Goal: Task Accomplishment & Management: Manage account settings

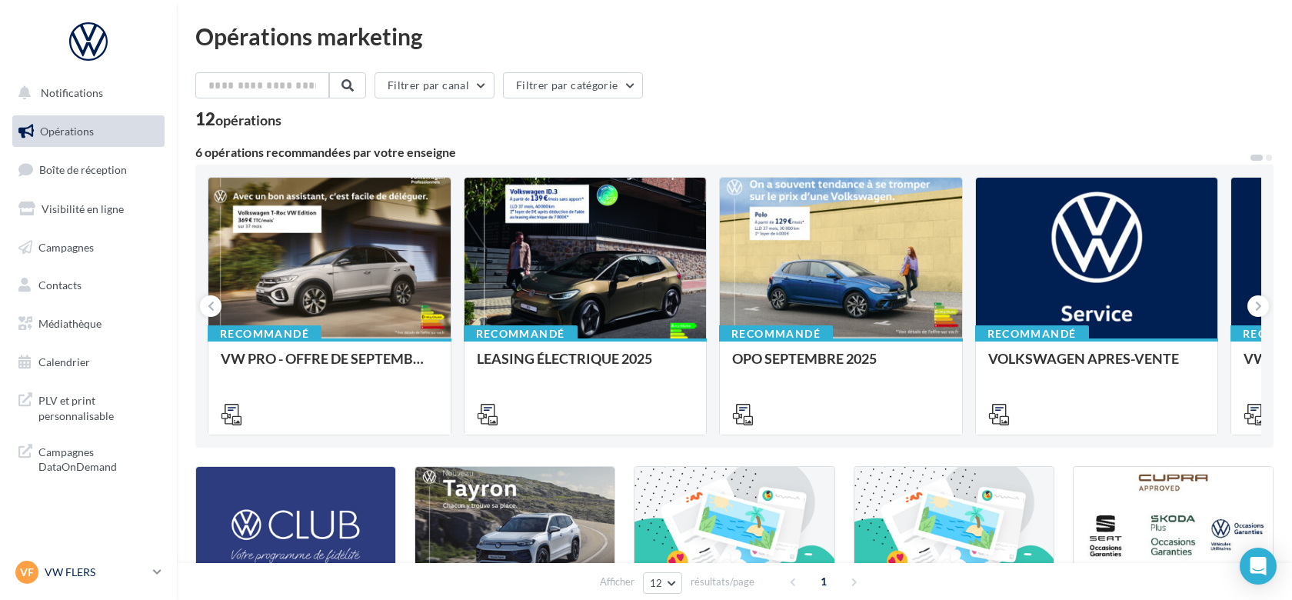
click at [95, 566] on p "VW FLERS" at bounding box center [96, 572] width 102 height 15
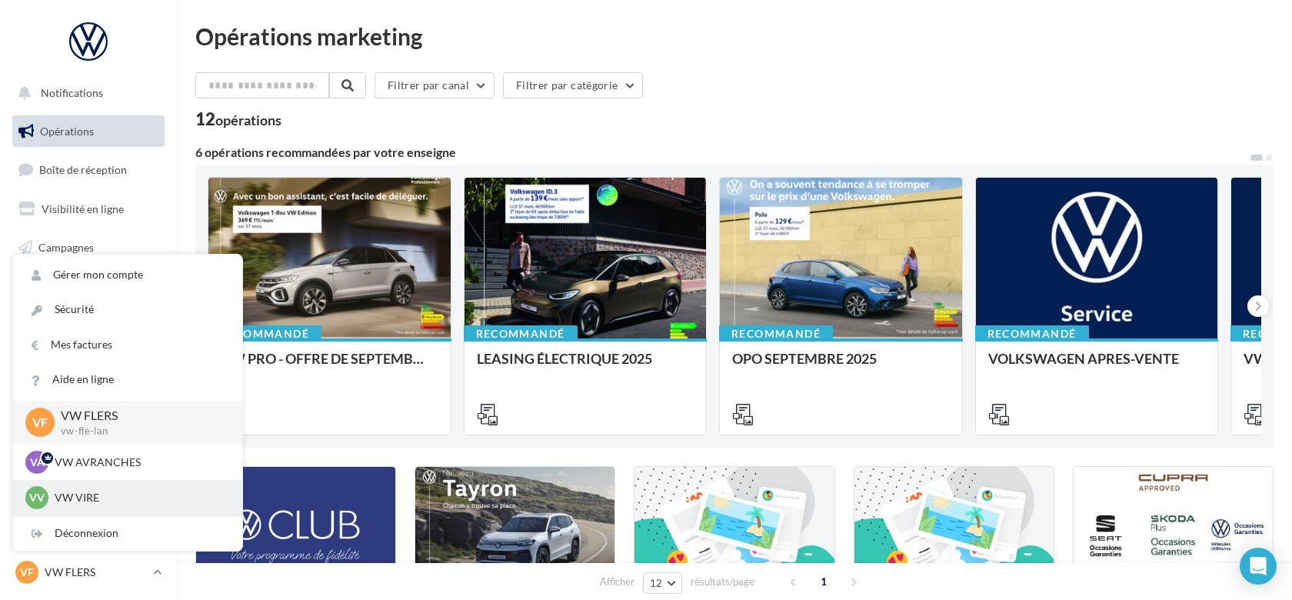
click at [112, 490] on p "VW VIRE" at bounding box center [139, 497] width 169 height 15
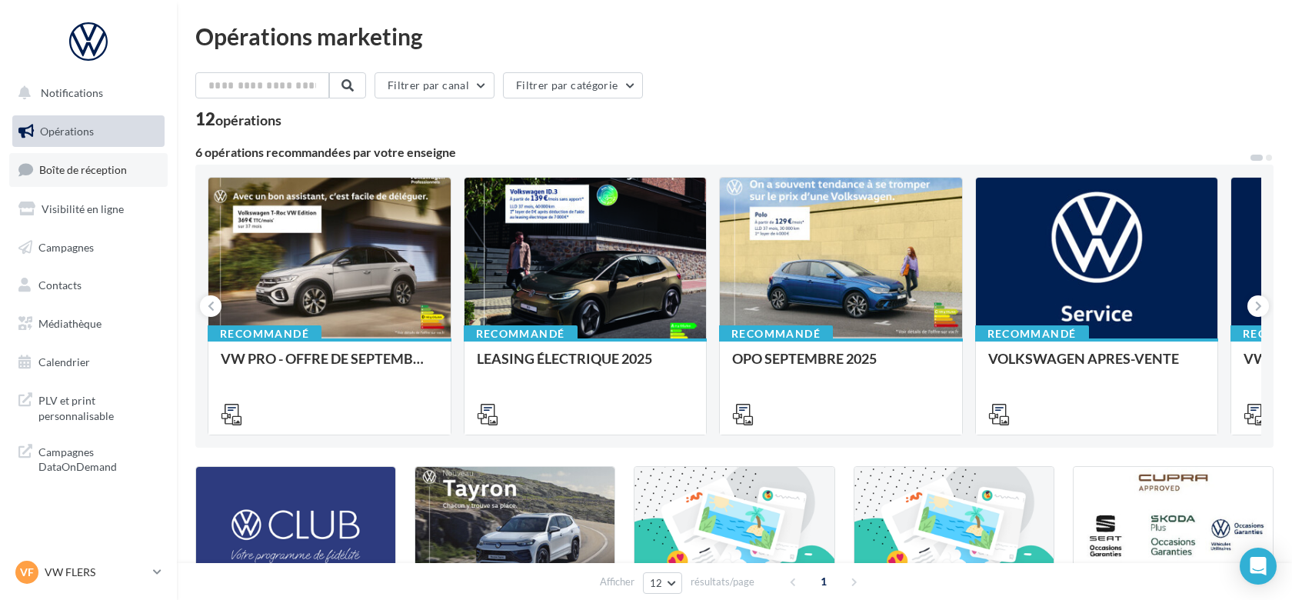
click at [104, 177] on link "Boîte de réception" at bounding box center [88, 169] width 158 height 33
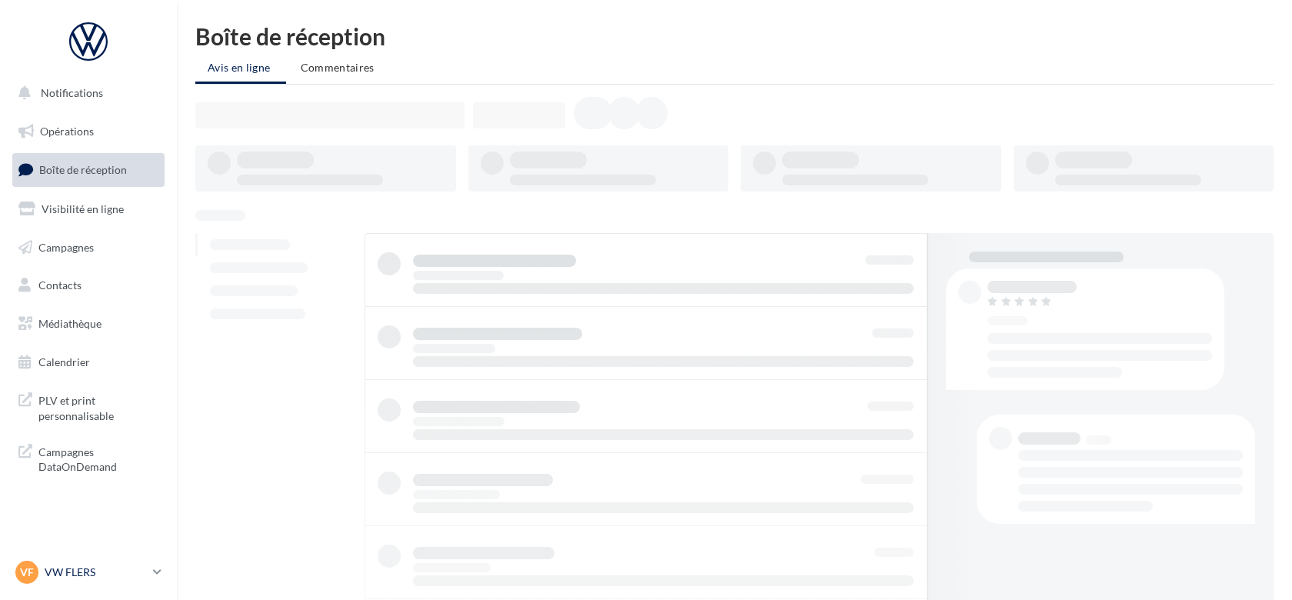
click at [45, 572] on p "VW FLERS" at bounding box center [96, 572] width 102 height 15
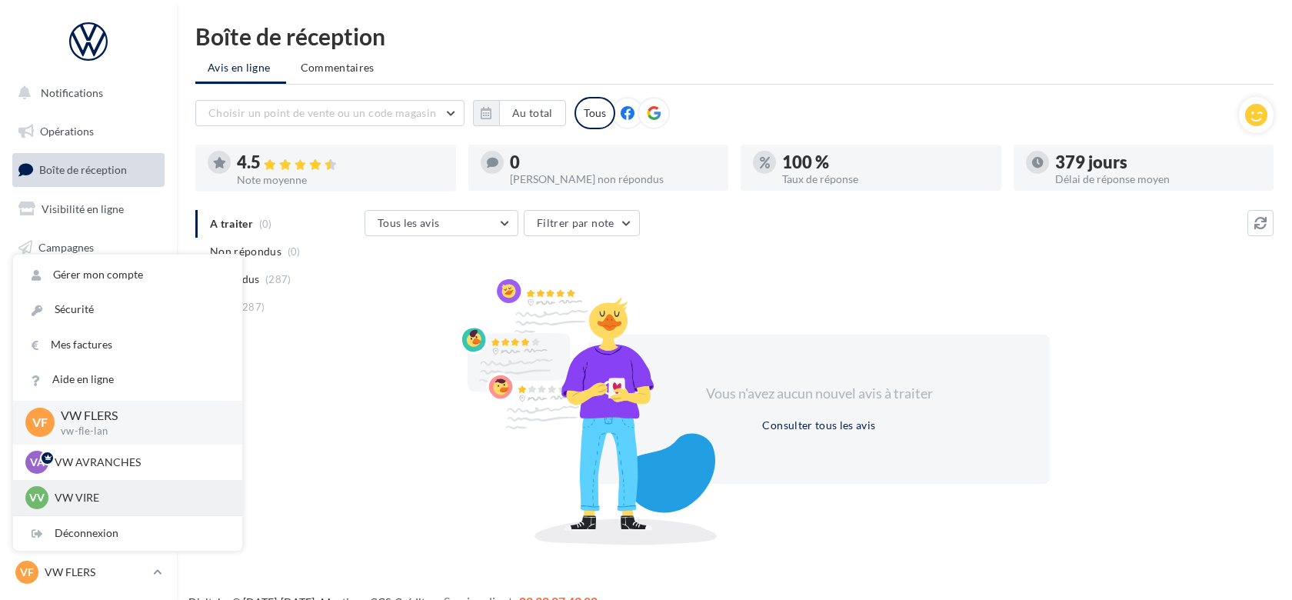
click at [117, 493] on p "VW VIRE" at bounding box center [139, 497] width 169 height 15
click at [59, 501] on p "VW VIRE" at bounding box center [139, 497] width 169 height 15
click at [111, 506] on div "VV VW VIRE vw-vir-lan" at bounding box center [127, 497] width 205 height 23
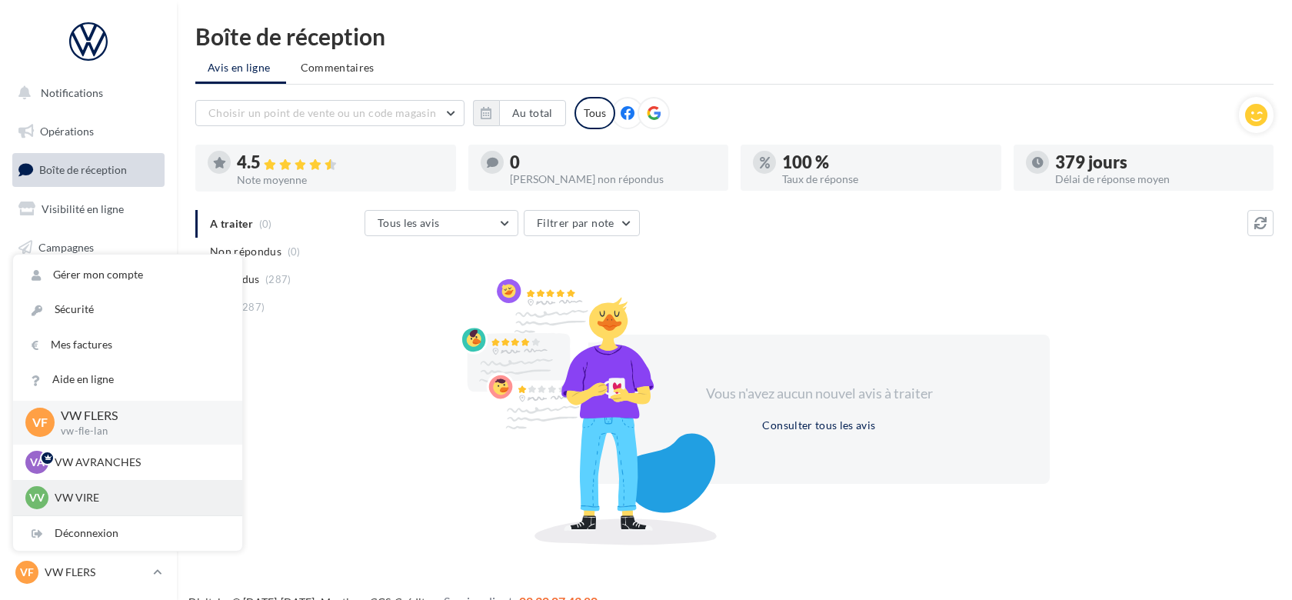
click at [111, 506] on div "VV VW VIRE vw-vir-lan" at bounding box center [127, 497] width 205 height 23
click at [473, 463] on div at bounding box center [588, 411] width 269 height 268
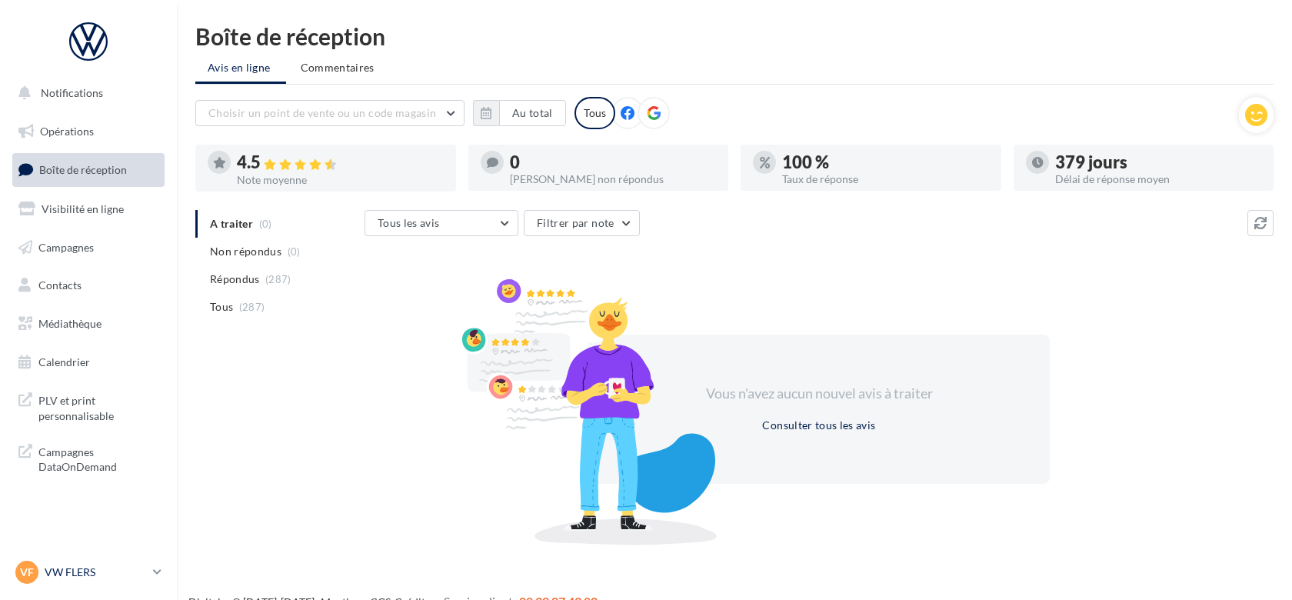
click at [58, 577] on p "VW FLERS" at bounding box center [96, 572] width 102 height 15
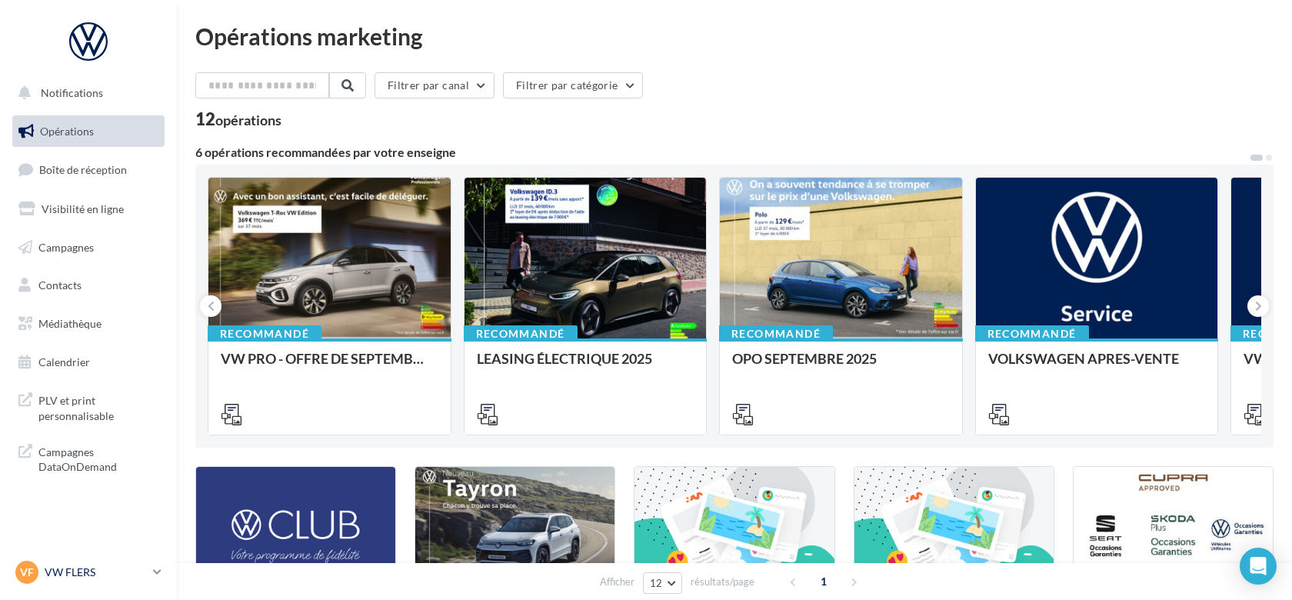
click at [87, 569] on p "VW FLERS" at bounding box center [96, 572] width 102 height 15
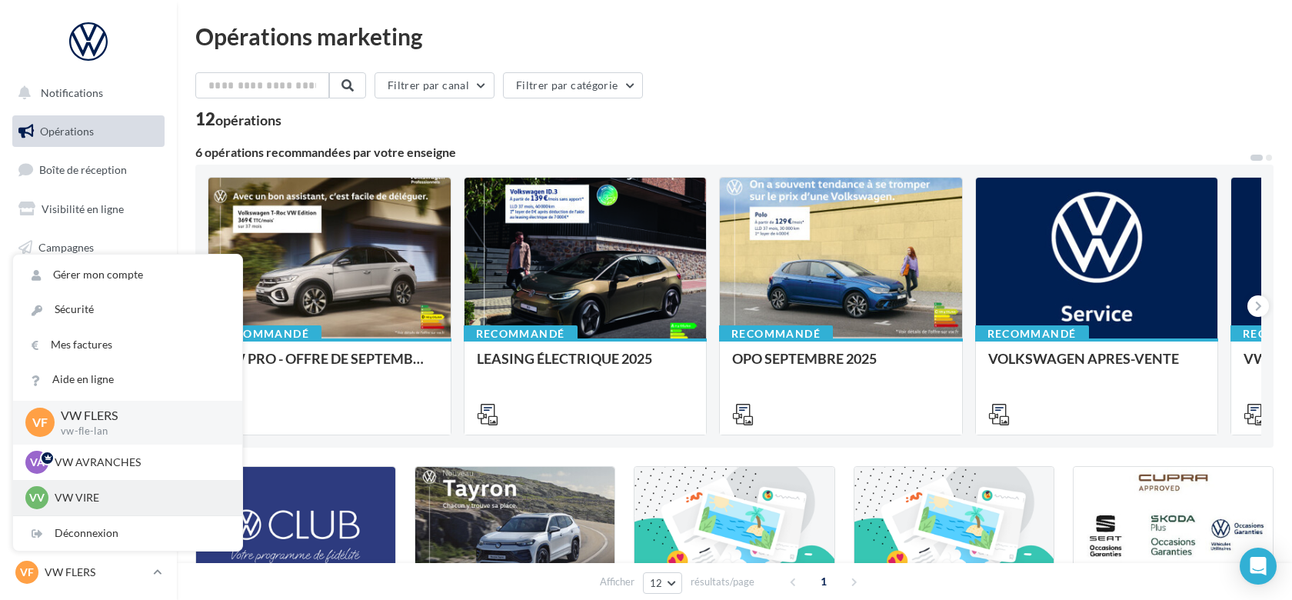
click at [88, 496] on p "VW VIRE" at bounding box center [139, 497] width 169 height 15
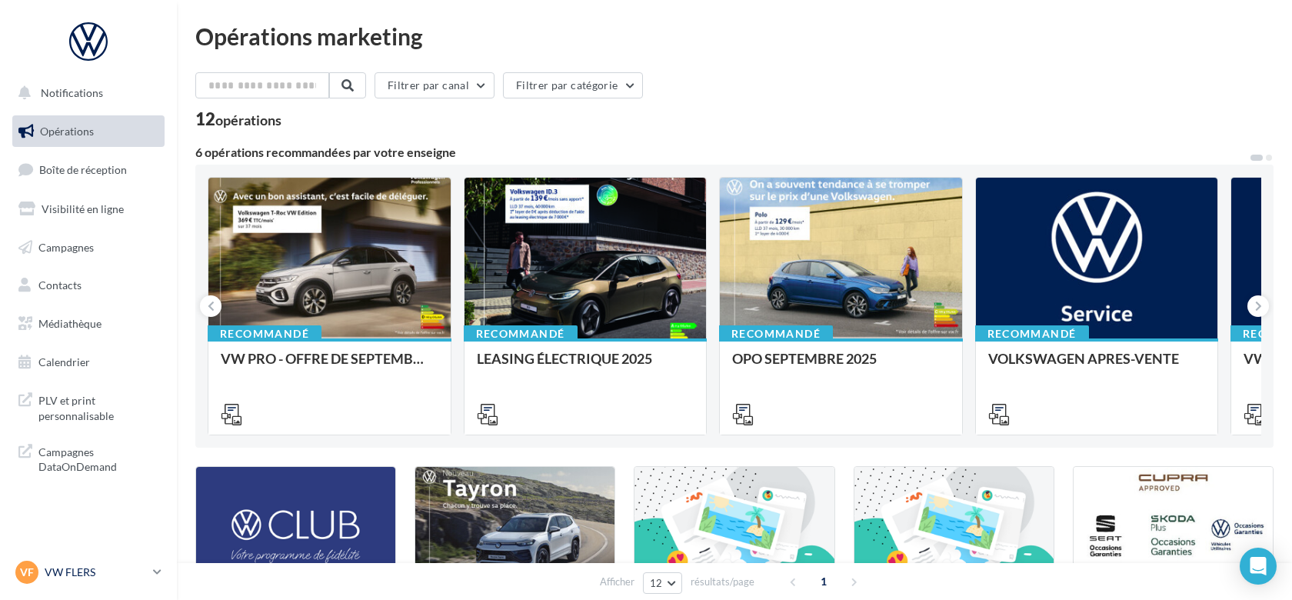
click at [83, 578] on p "VW FLERS" at bounding box center [96, 572] width 102 height 15
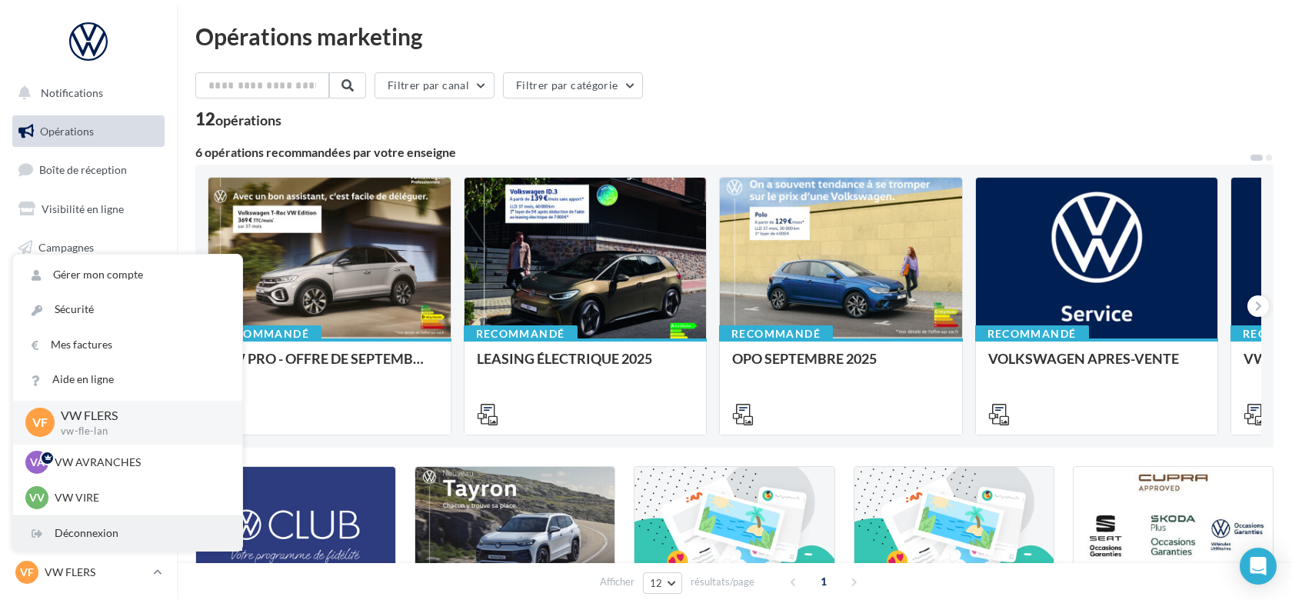
click at [114, 537] on div "Déconnexion" at bounding box center [127, 533] width 229 height 35
